Goal: Information Seeking & Learning: Learn about a topic

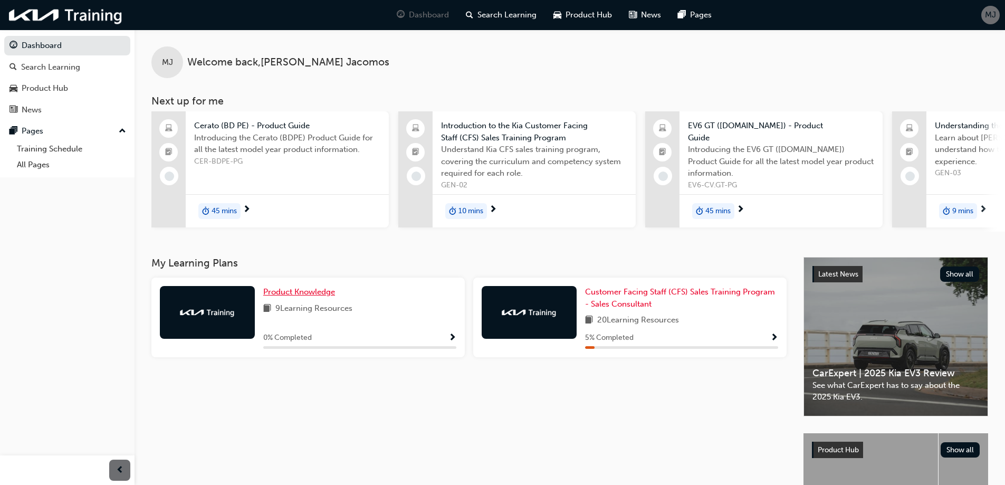
click at [301, 295] on span "Product Knowledge" at bounding box center [299, 291] width 72 height 9
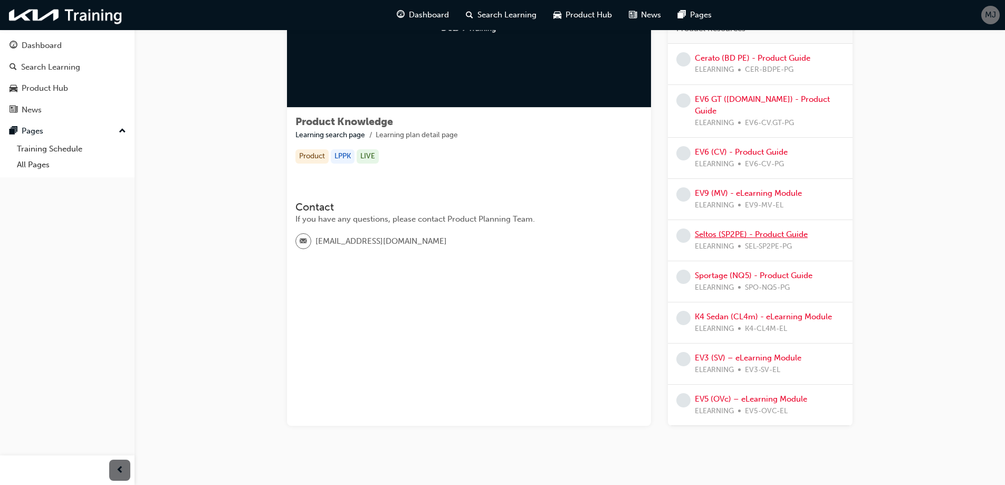
click at [734, 230] on link "Seltos (SP2PE) - Product Guide" at bounding box center [751, 234] width 113 height 9
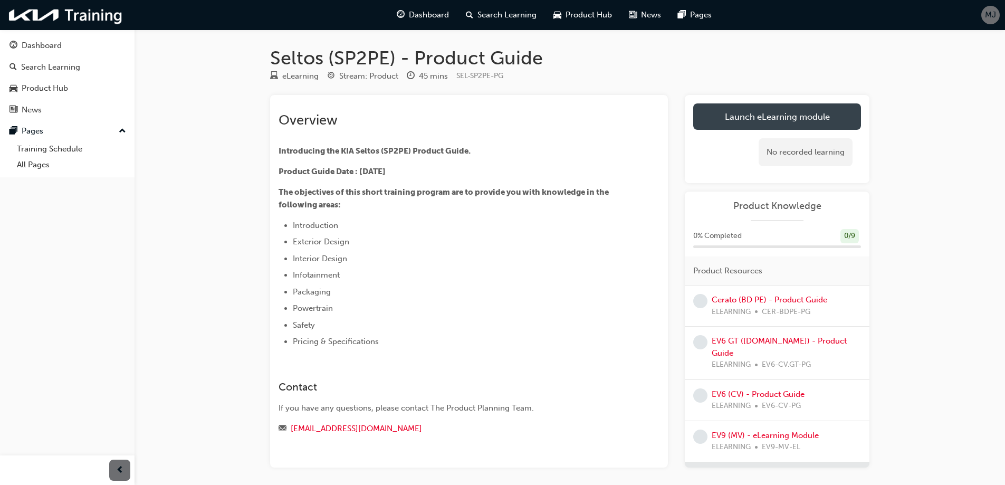
click at [797, 113] on link "Launch eLearning module" at bounding box center [777, 116] width 168 height 26
